Goal: Task Accomplishment & Management: Complete application form

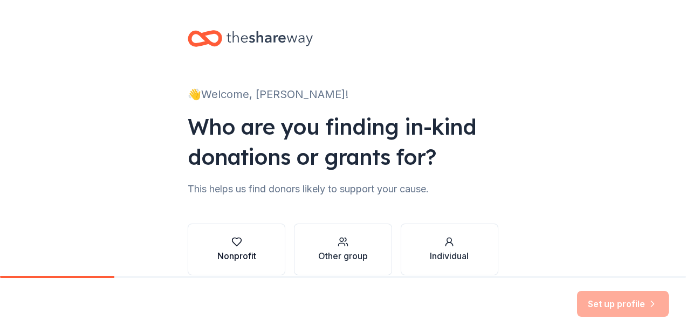
click at [263, 232] on button "Nonprofit" at bounding box center [237, 250] width 98 height 52
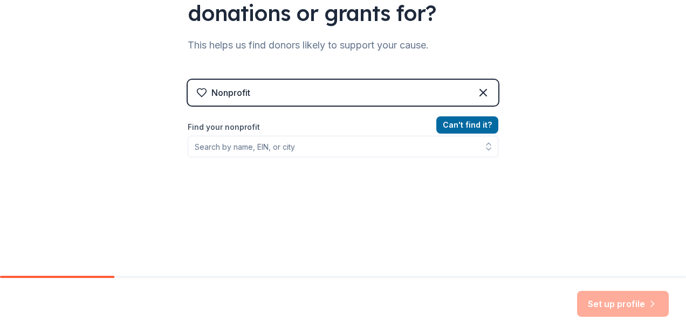
scroll to position [162, 0]
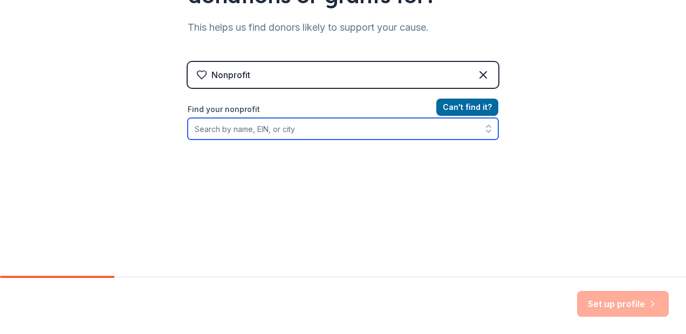
click at [306, 128] on input "Find your nonprofit" at bounding box center [343, 129] width 311 height 22
type input "[GEOGRAPHIC_DATA][DEMOGRAPHIC_DATA]"
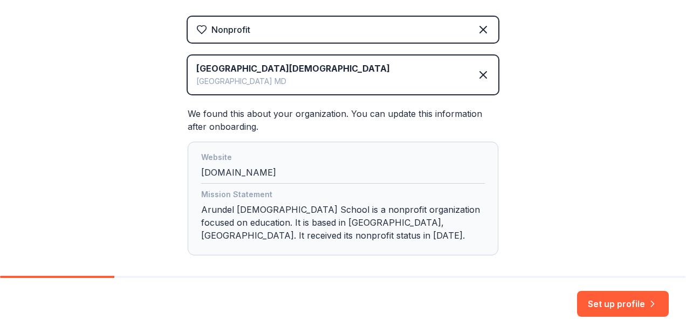
scroll to position [260, 0]
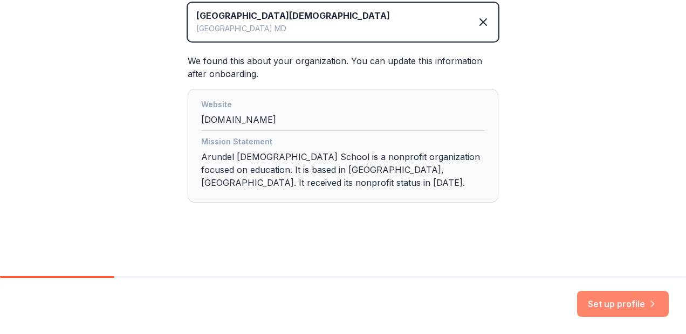
click at [612, 309] on button "Set up profile" at bounding box center [623, 304] width 92 height 26
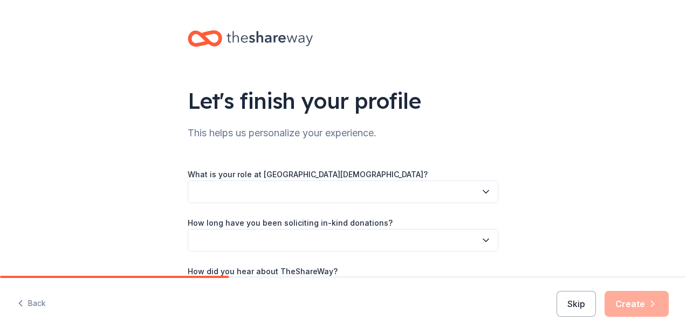
scroll to position [54, 0]
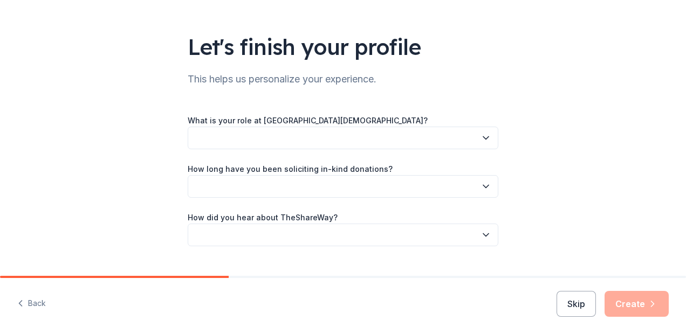
click at [383, 140] on button "button" at bounding box center [343, 138] width 311 height 23
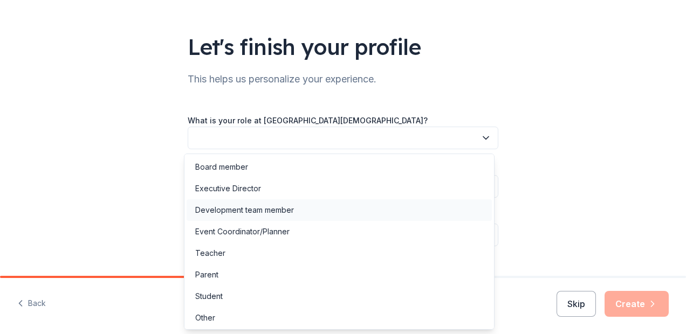
scroll to position [2, 0]
click at [348, 210] on div "Development team member" at bounding box center [339, 209] width 305 height 22
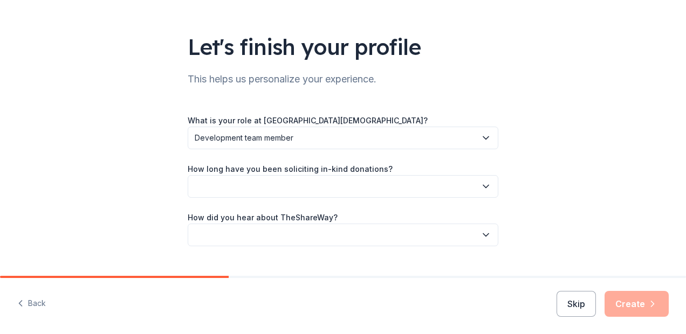
click at [365, 190] on button "button" at bounding box center [343, 186] width 311 height 23
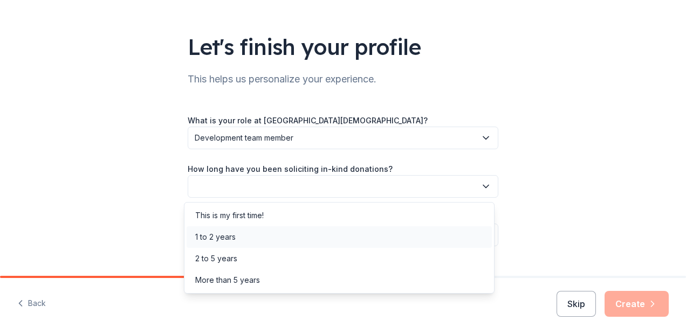
click at [317, 232] on div "1 to 2 years" at bounding box center [339, 238] width 305 height 22
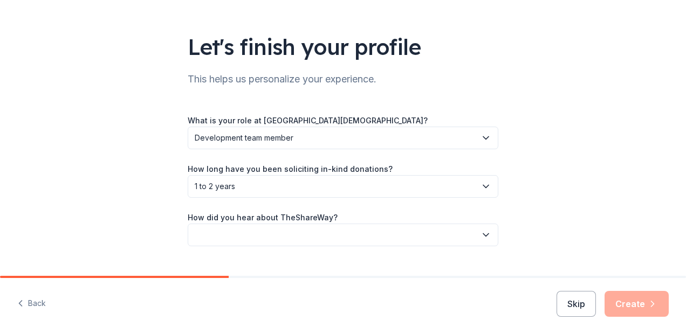
click at [326, 228] on button "button" at bounding box center [343, 235] width 311 height 23
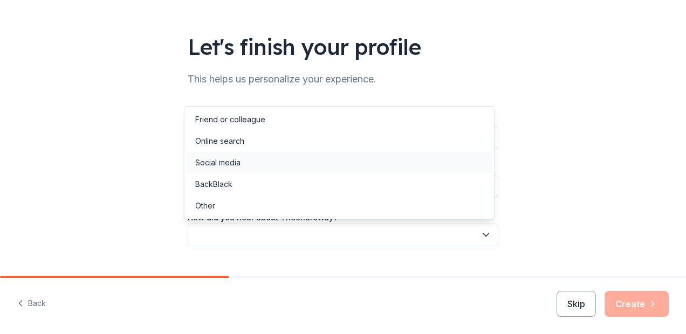
click at [322, 171] on div "Social media" at bounding box center [339, 163] width 305 height 22
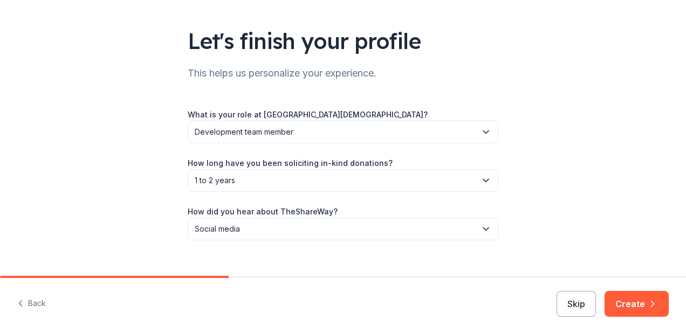
scroll to position [76, 0]
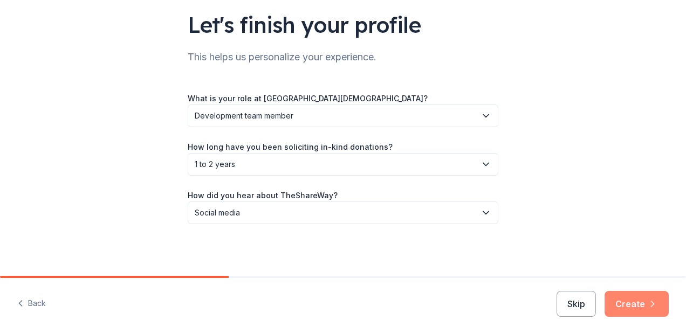
click at [629, 306] on button "Create" at bounding box center [637, 304] width 64 height 26
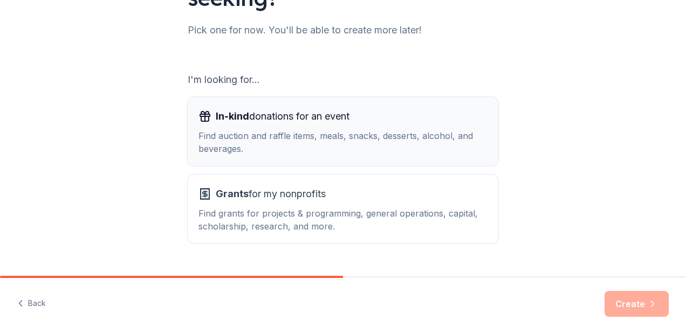
scroll to position [159, 0]
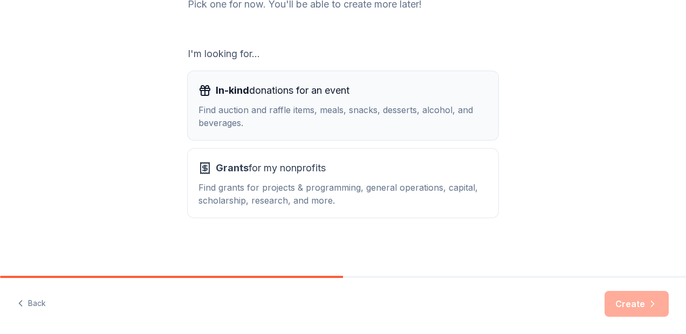
click at [381, 135] on button "In-kind donations for an event Find auction and raffle items, meals, snacks, de…" at bounding box center [343, 105] width 311 height 69
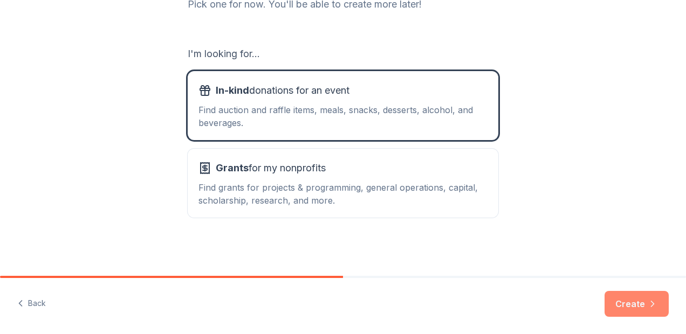
click at [616, 296] on button "Create" at bounding box center [637, 304] width 64 height 26
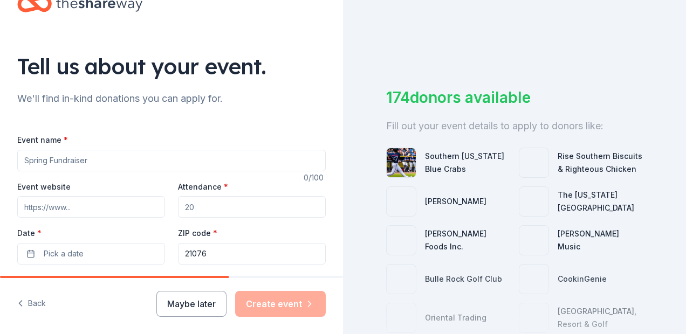
scroll to position [54, 0]
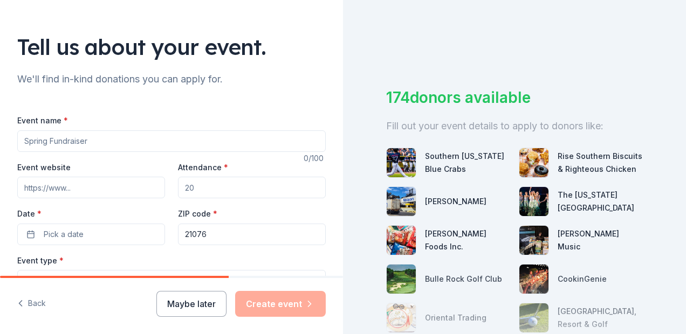
click at [124, 144] on input "Event name *" at bounding box center [171, 142] width 308 height 22
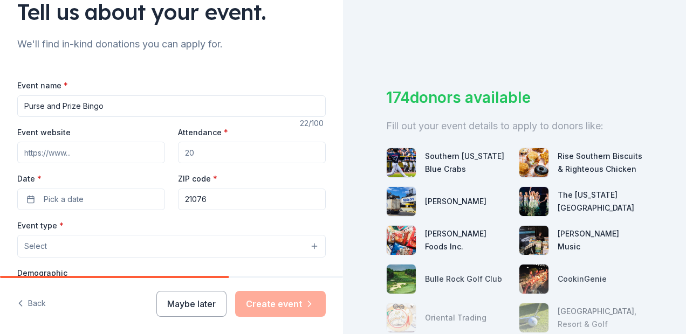
scroll to position [108, 0]
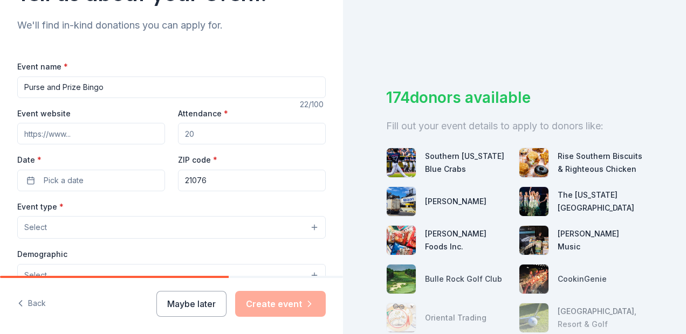
type input "Purse and Prize Bingo"
click at [215, 132] on input "Attendance *" at bounding box center [252, 134] width 148 height 22
type input "350"
click at [142, 180] on button "Pick a date" at bounding box center [91, 181] width 148 height 22
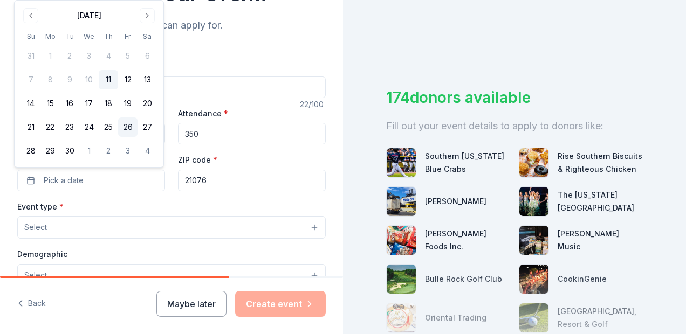
click at [129, 126] on button "26" at bounding box center [127, 127] width 19 height 19
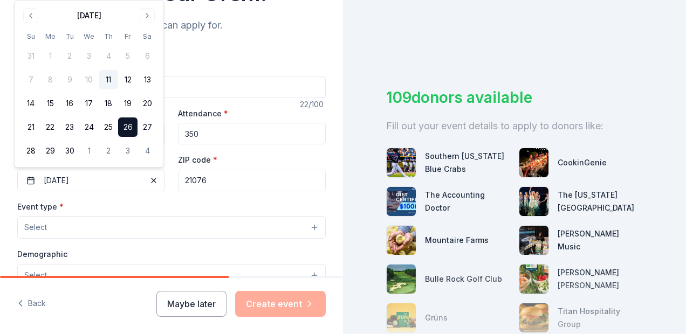
click at [217, 181] on input "21076" at bounding box center [252, 181] width 148 height 22
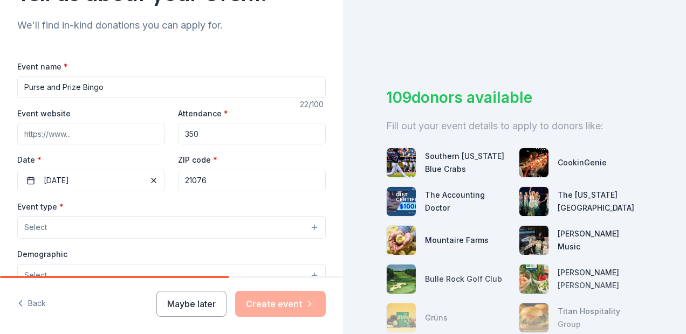
click at [86, 220] on button "Select" at bounding box center [171, 227] width 308 height 23
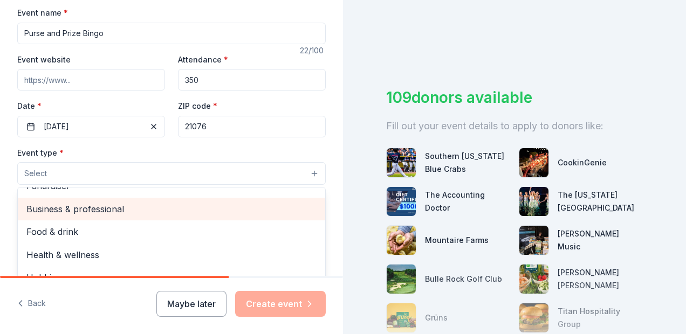
scroll to position [0, 0]
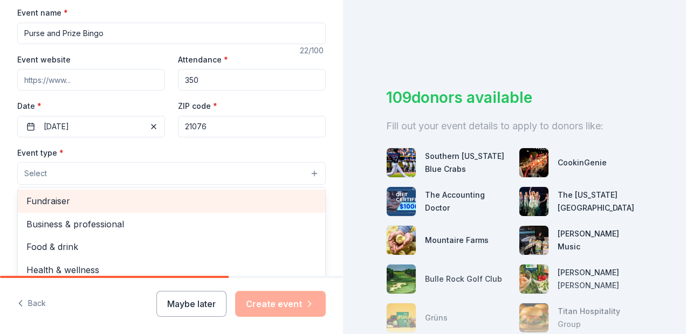
click at [71, 203] on span "Fundraiser" at bounding box center [171, 201] width 290 height 14
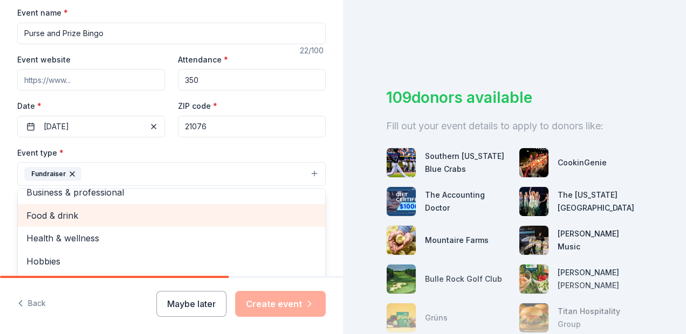
scroll to position [13, 0]
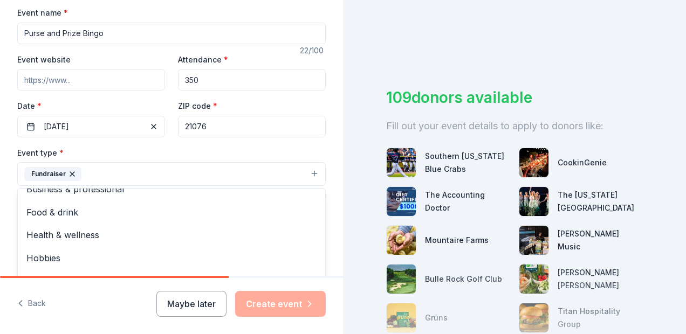
click at [0, 190] on html "Tell us about your event. We'll find in-kind donations you can apply for. Event…" at bounding box center [343, 167] width 686 height 334
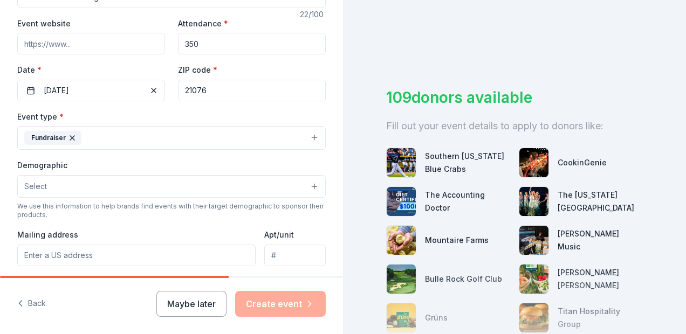
scroll to position [216, 0]
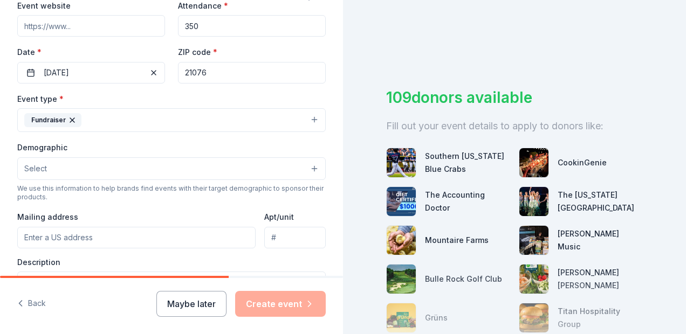
click at [160, 170] on button "Select" at bounding box center [171, 168] width 308 height 23
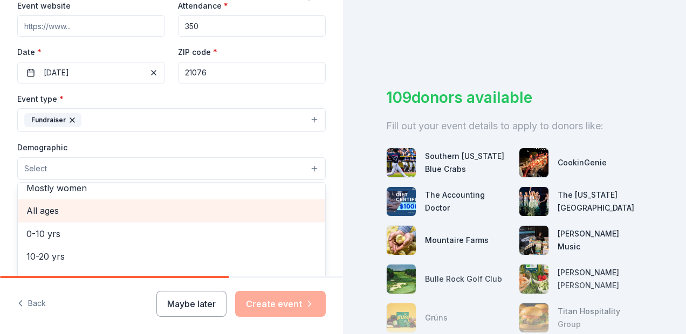
scroll to position [0, 0]
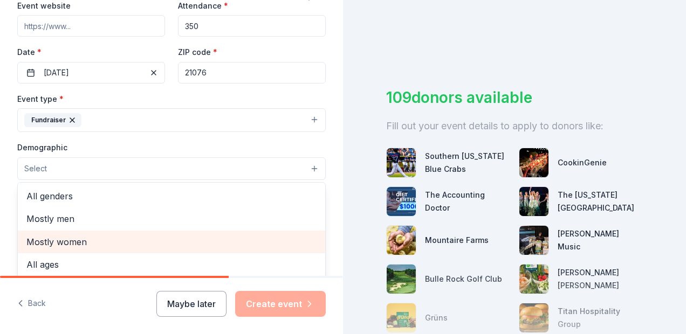
click at [112, 245] on span "Mostly women" at bounding box center [171, 242] width 290 height 14
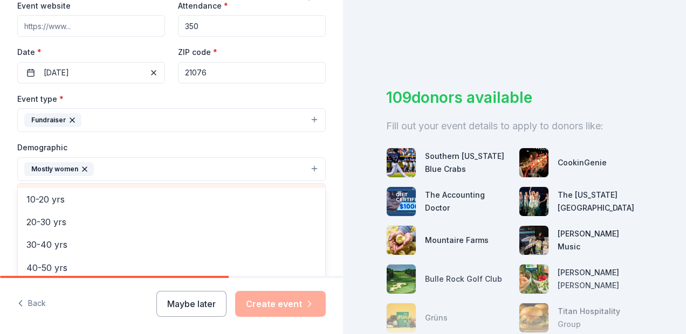
scroll to position [108, 0]
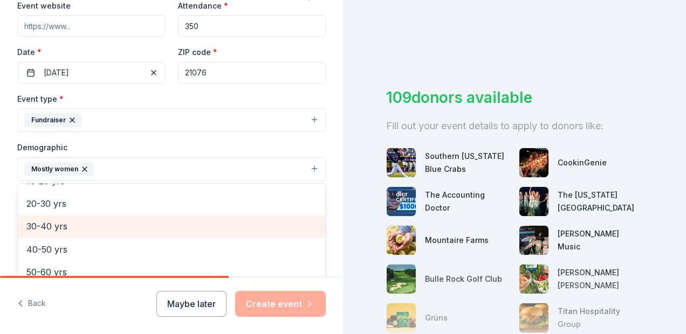
click at [80, 229] on span "30-40 yrs" at bounding box center [171, 226] width 290 height 14
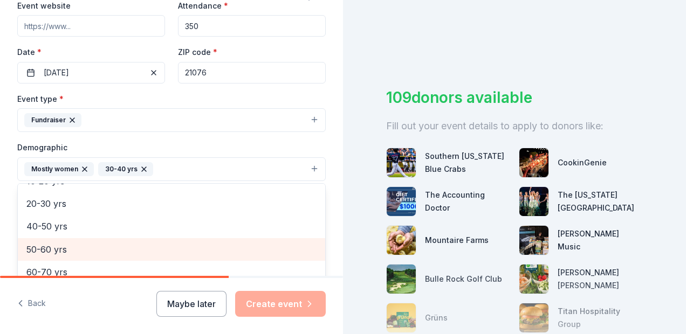
click at [68, 245] on span "50-60 yrs" at bounding box center [171, 250] width 290 height 14
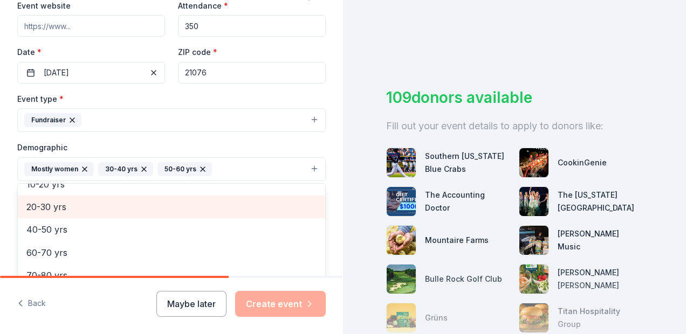
click at [76, 208] on span "20-30 yrs" at bounding box center [171, 207] width 290 height 14
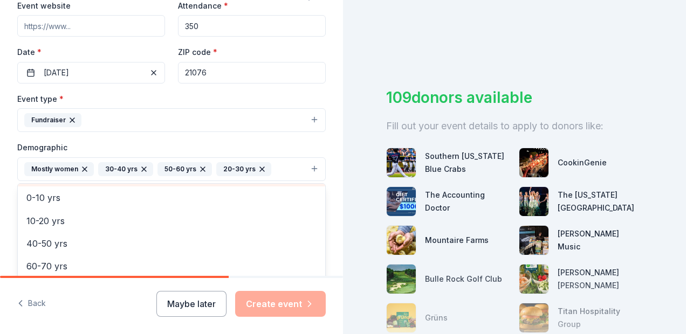
scroll to position [82, 0]
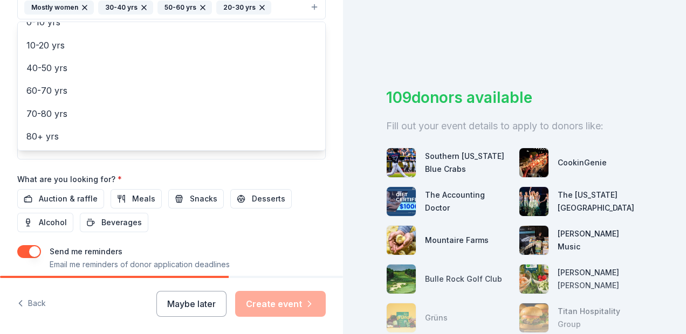
click at [0, 187] on html "Tell us about your event. We'll find in-kind donations you can apply for. Event…" at bounding box center [343, 167] width 686 height 334
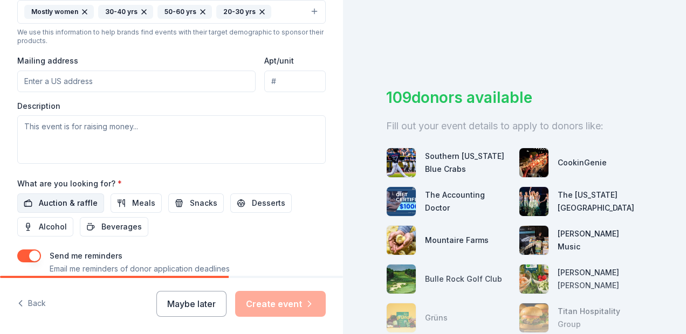
click at [62, 207] on span "Auction & raffle" at bounding box center [68, 203] width 59 height 13
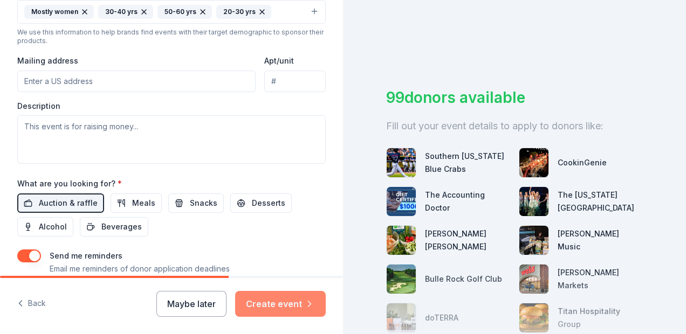
click at [277, 301] on button "Create event" at bounding box center [280, 304] width 91 height 26
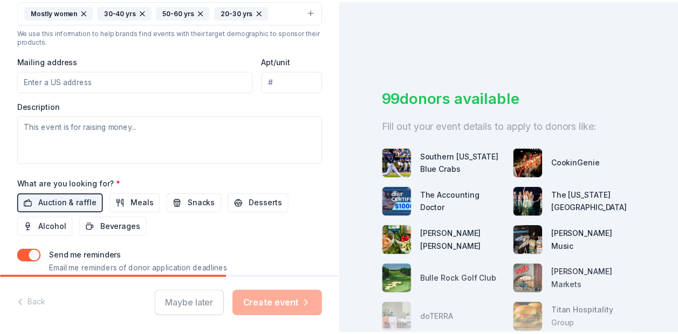
scroll to position [327, 0]
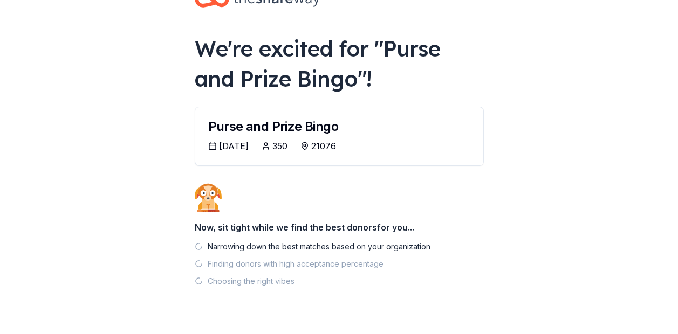
scroll to position [60, 0]
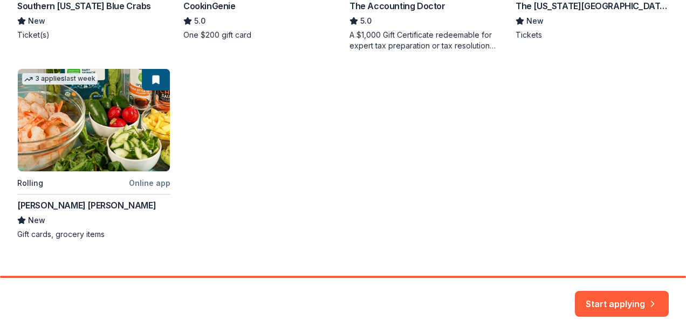
scroll to position [366, 0]
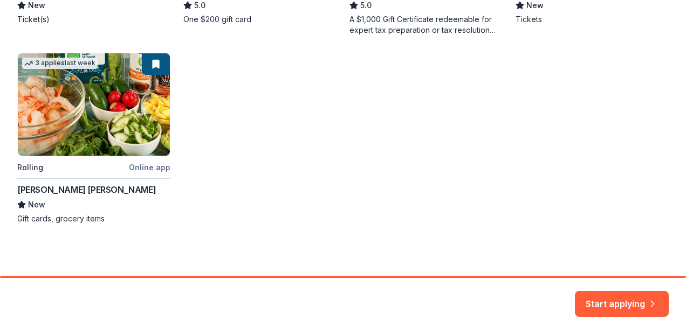
click at [87, 131] on div "Local Rolling Online app Southern Maryland Blue Crabs New Ticket(s) Top rated 2…" at bounding box center [342, 38] width 651 height 371
click at [594, 307] on button "Start applying" at bounding box center [622, 299] width 94 height 26
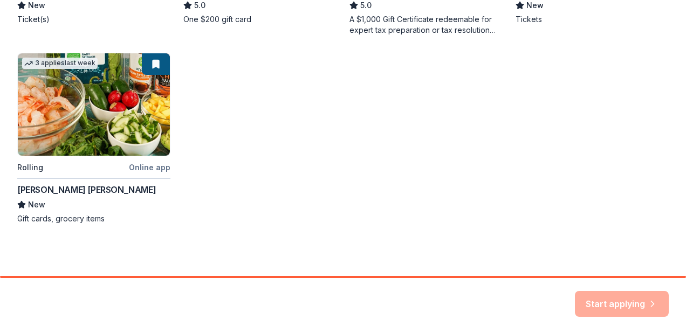
click at [613, 297] on div "Start applying" at bounding box center [622, 304] width 94 height 26
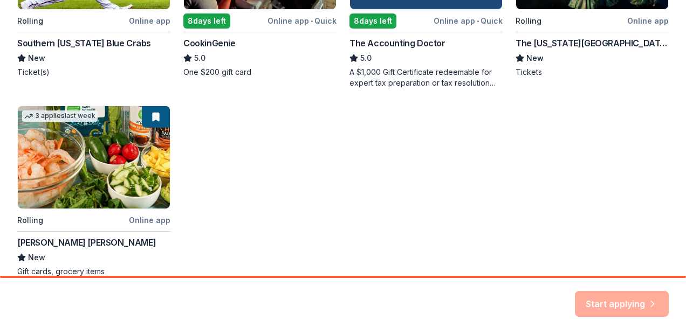
scroll to position [204, 0]
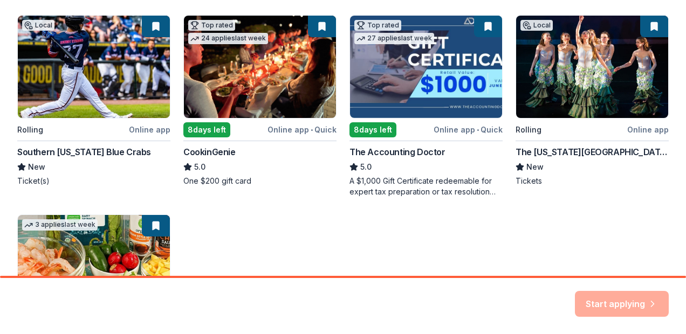
click at [155, 222] on div "Local Rolling Online app Southern Maryland Blue Crabs New Ticket(s) Top rated 2…" at bounding box center [342, 200] width 651 height 371
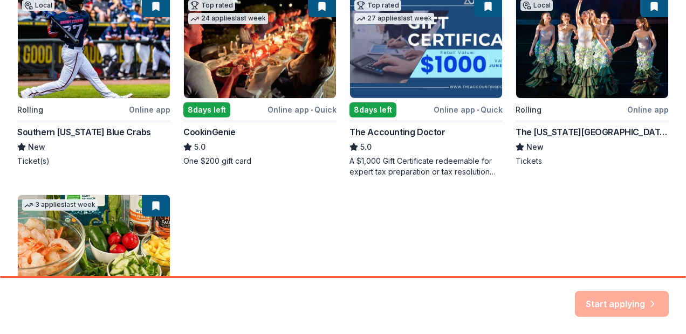
scroll to position [258, 0]
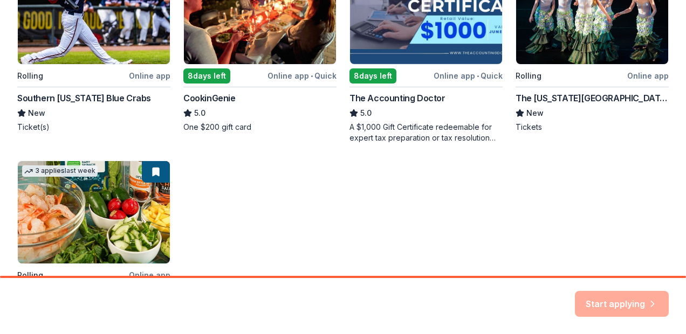
click at [102, 211] on div "Local Rolling Online app Southern Maryland Blue Crabs New Ticket(s) Top rated 2…" at bounding box center [342, 146] width 651 height 371
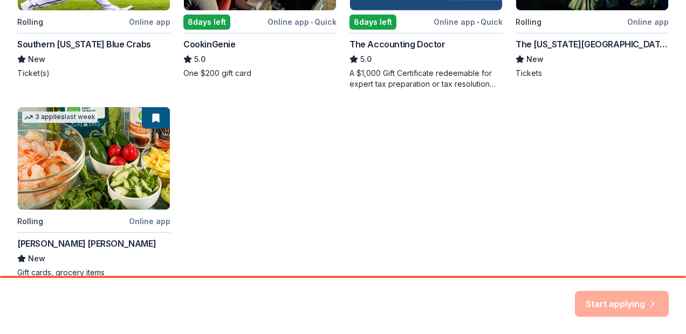
scroll to position [366, 0]
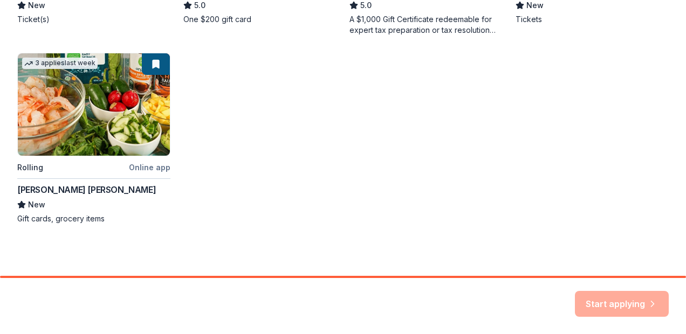
click at [593, 297] on div "Start applying" at bounding box center [622, 304] width 94 height 26
click at [130, 109] on div "Local Rolling Online app Southern Maryland Blue Crabs New Ticket(s) Top rated 2…" at bounding box center [342, 38] width 651 height 371
click at [618, 294] on div "Start applying" at bounding box center [622, 304] width 94 height 26
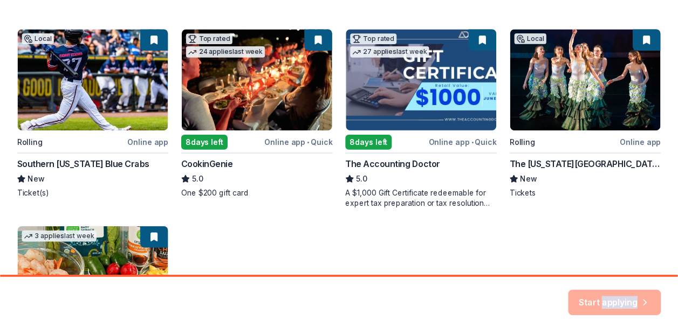
scroll to position [43, 0]
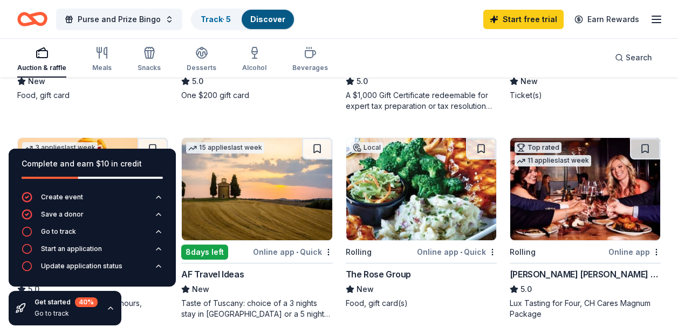
scroll to position [270, 0]
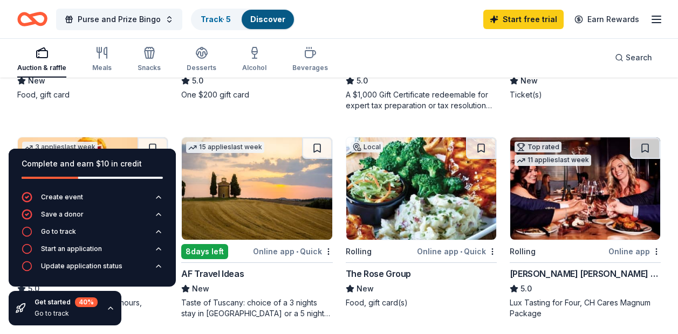
click at [565, 191] on img at bounding box center [585, 189] width 150 height 102
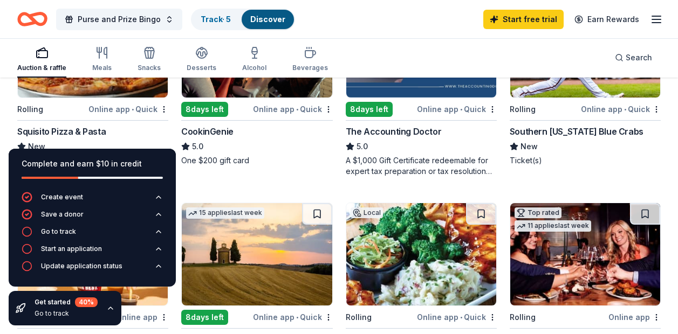
scroll to position [0, 0]
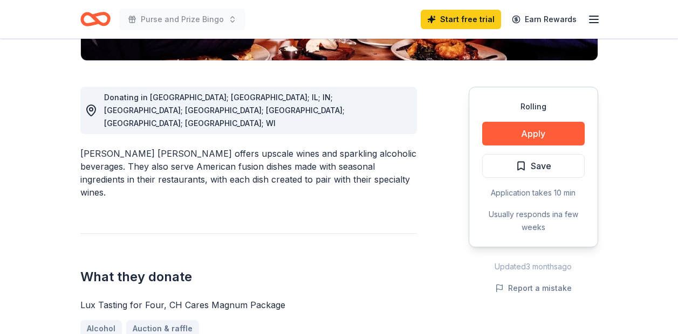
scroll to position [162, 0]
